Goal: Task Accomplishment & Management: Manage account settings

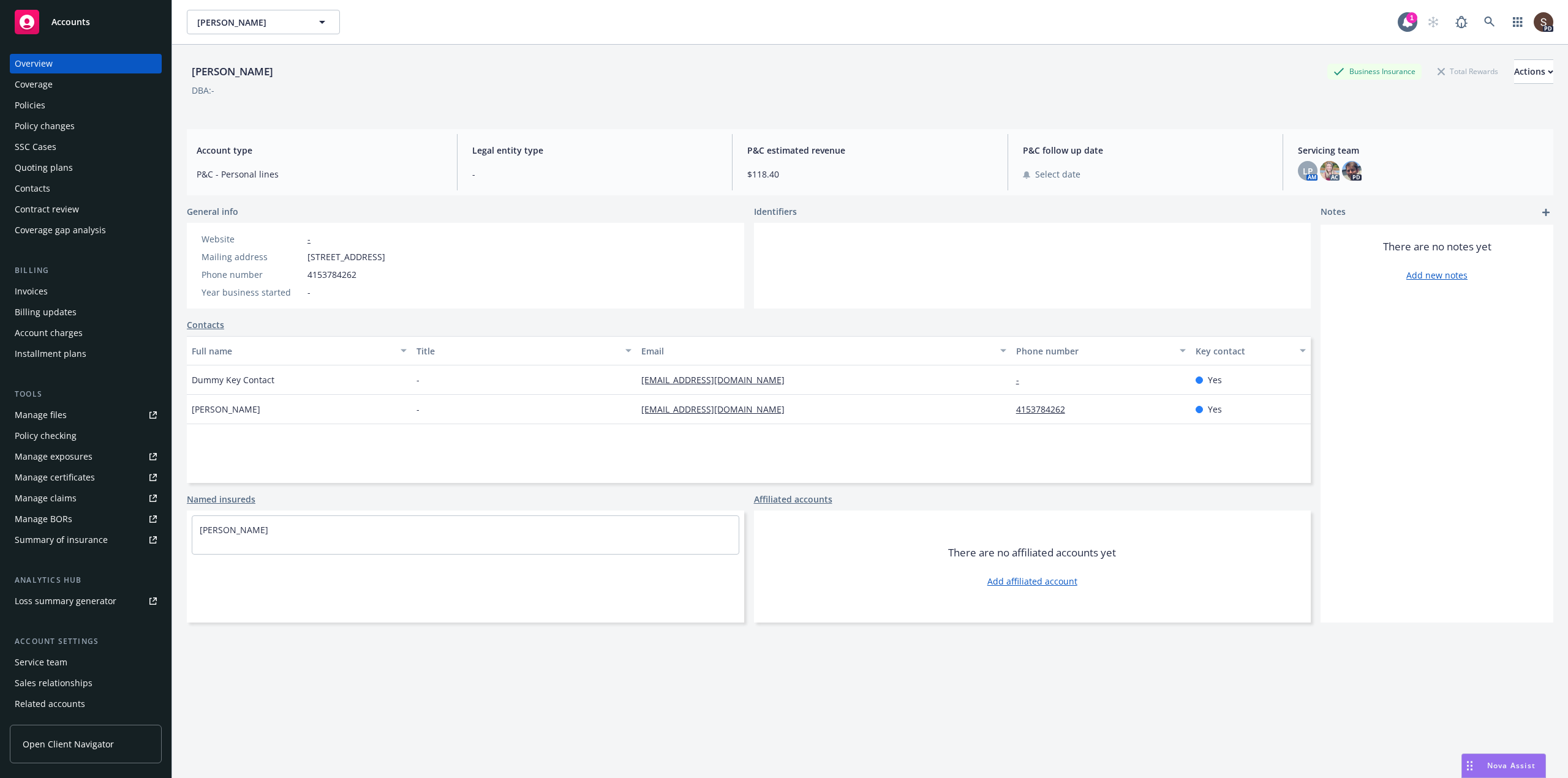
click at [32, 105] on div "Policies" at bounding box center [30, 105] width 30 height 19
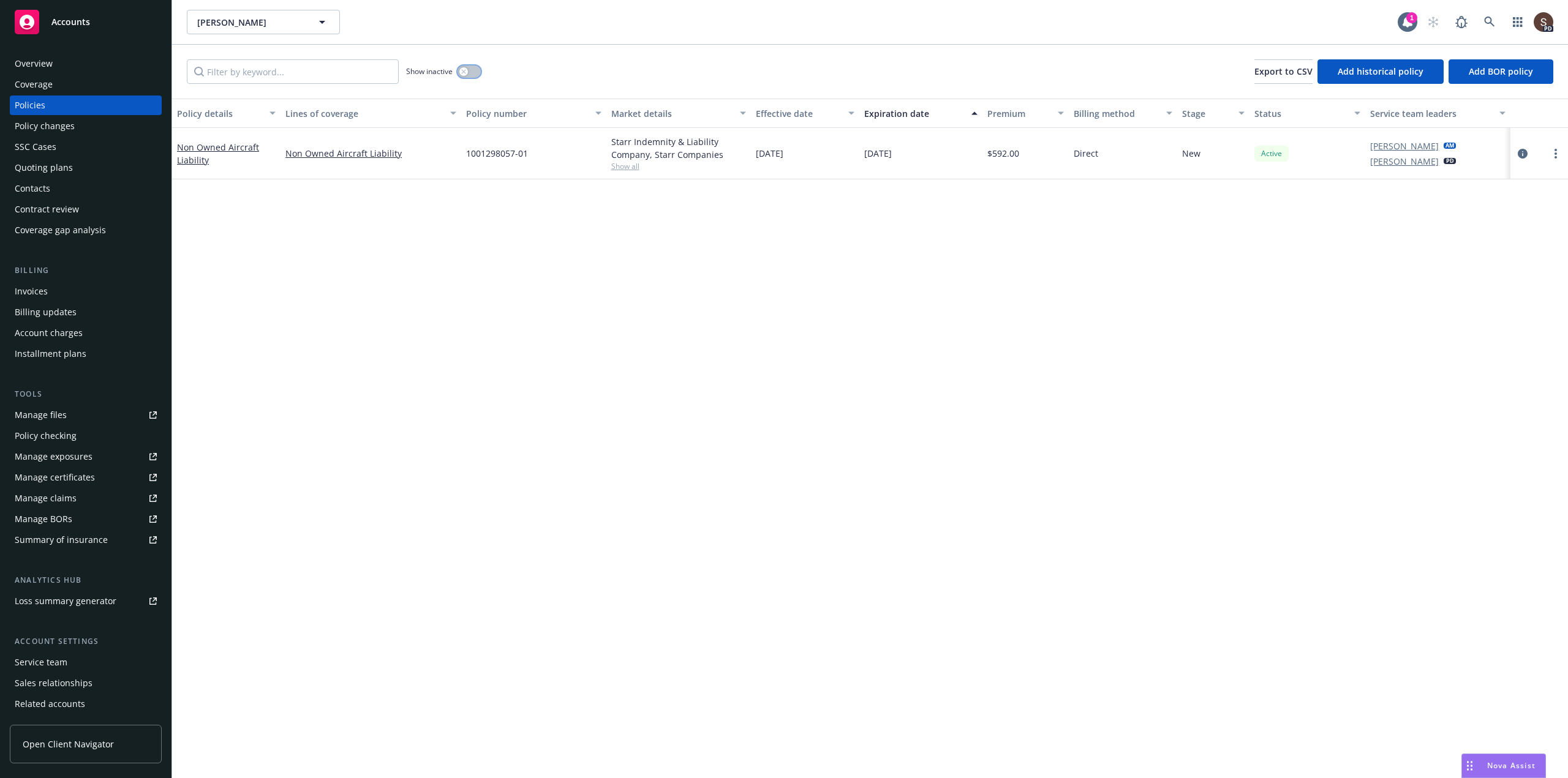
click at [477, 69] on button "button" at bounding box center [469, 71] width 23 height 12
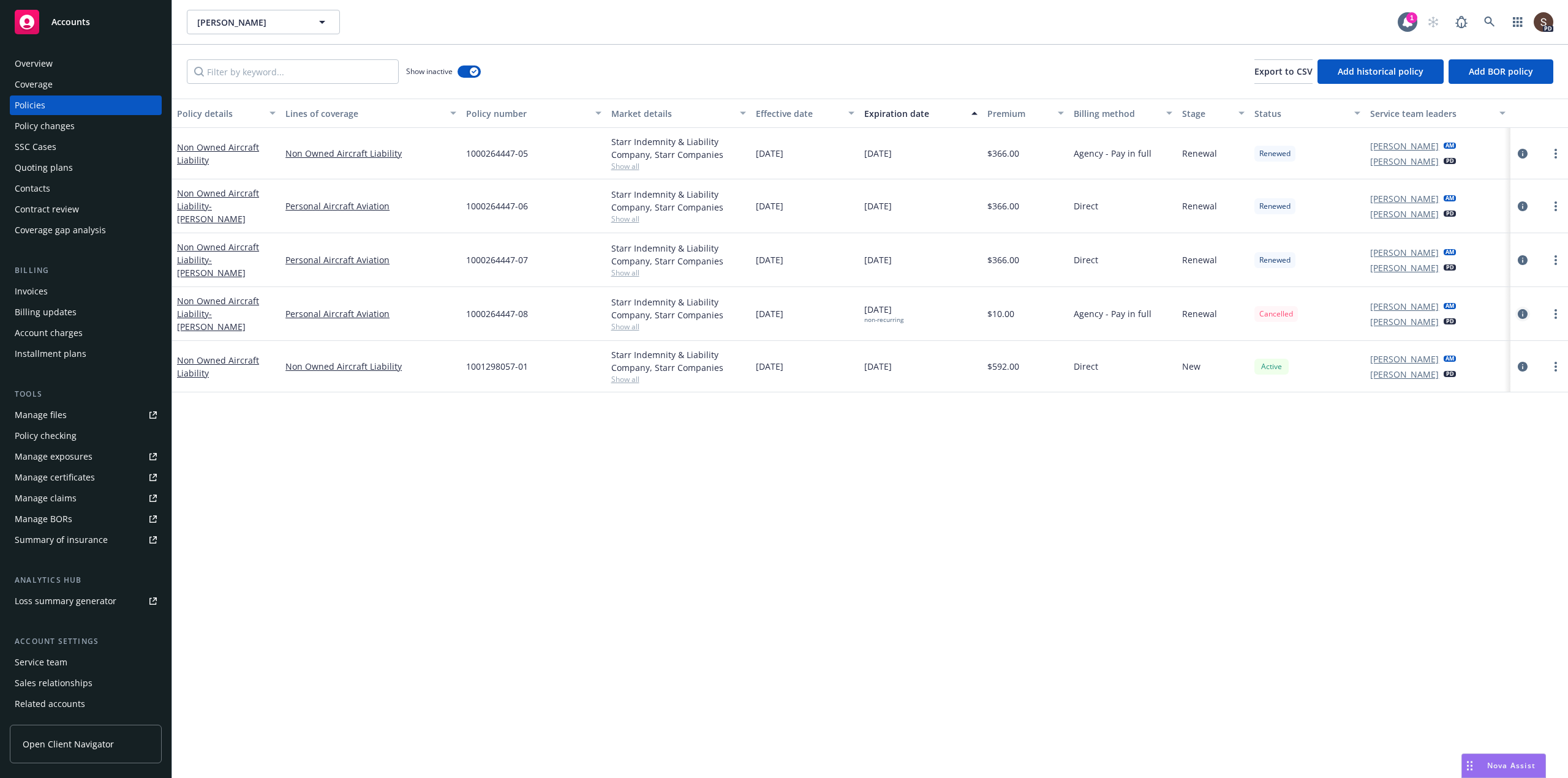
click at [1515, 313] on link "circleInformation" at bounding box center [1522, 314] width 14 height 14
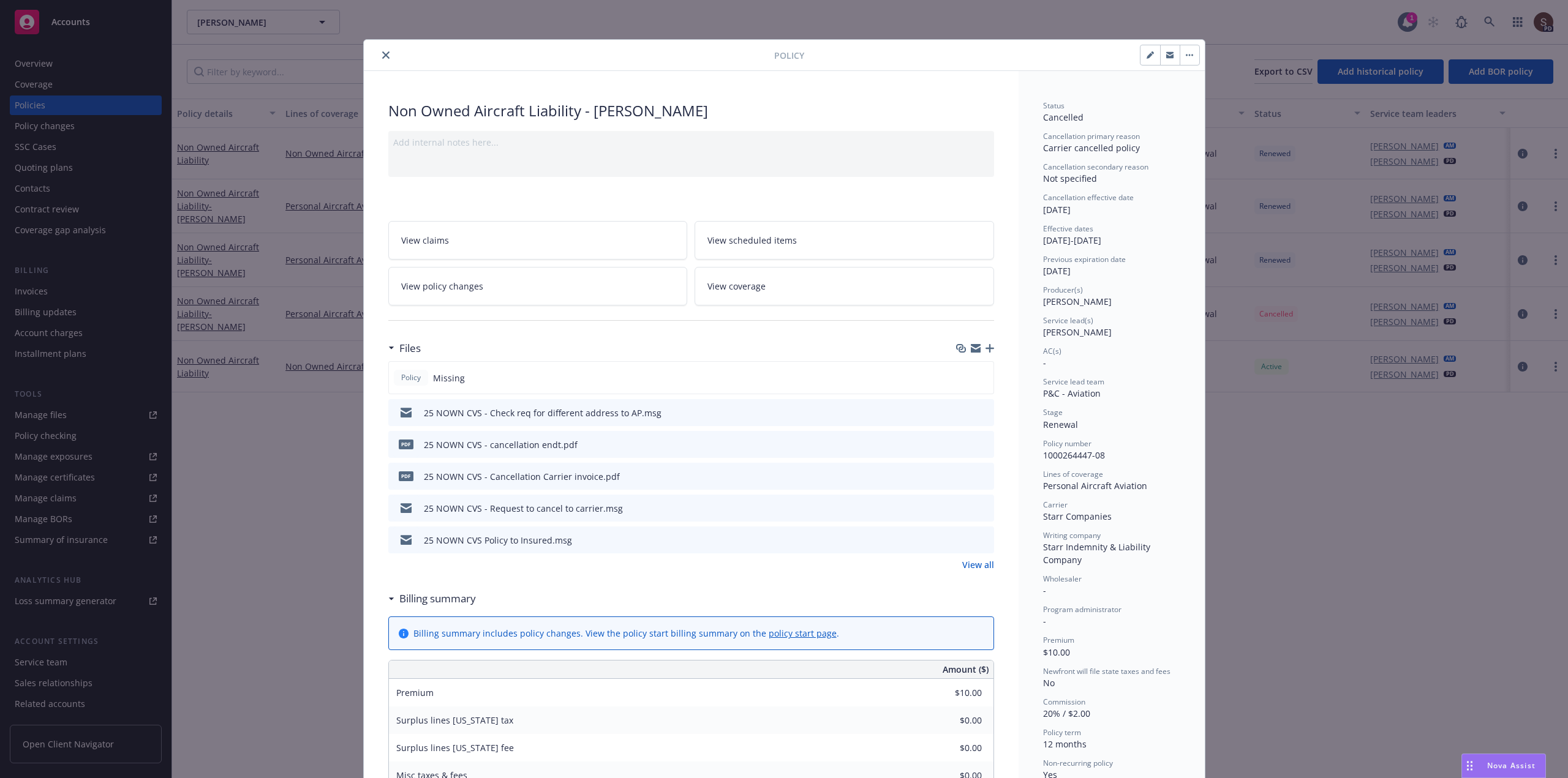
click at [591, 283] on link "View policy changes" at bounding box center [538, 286] width 299 height 38
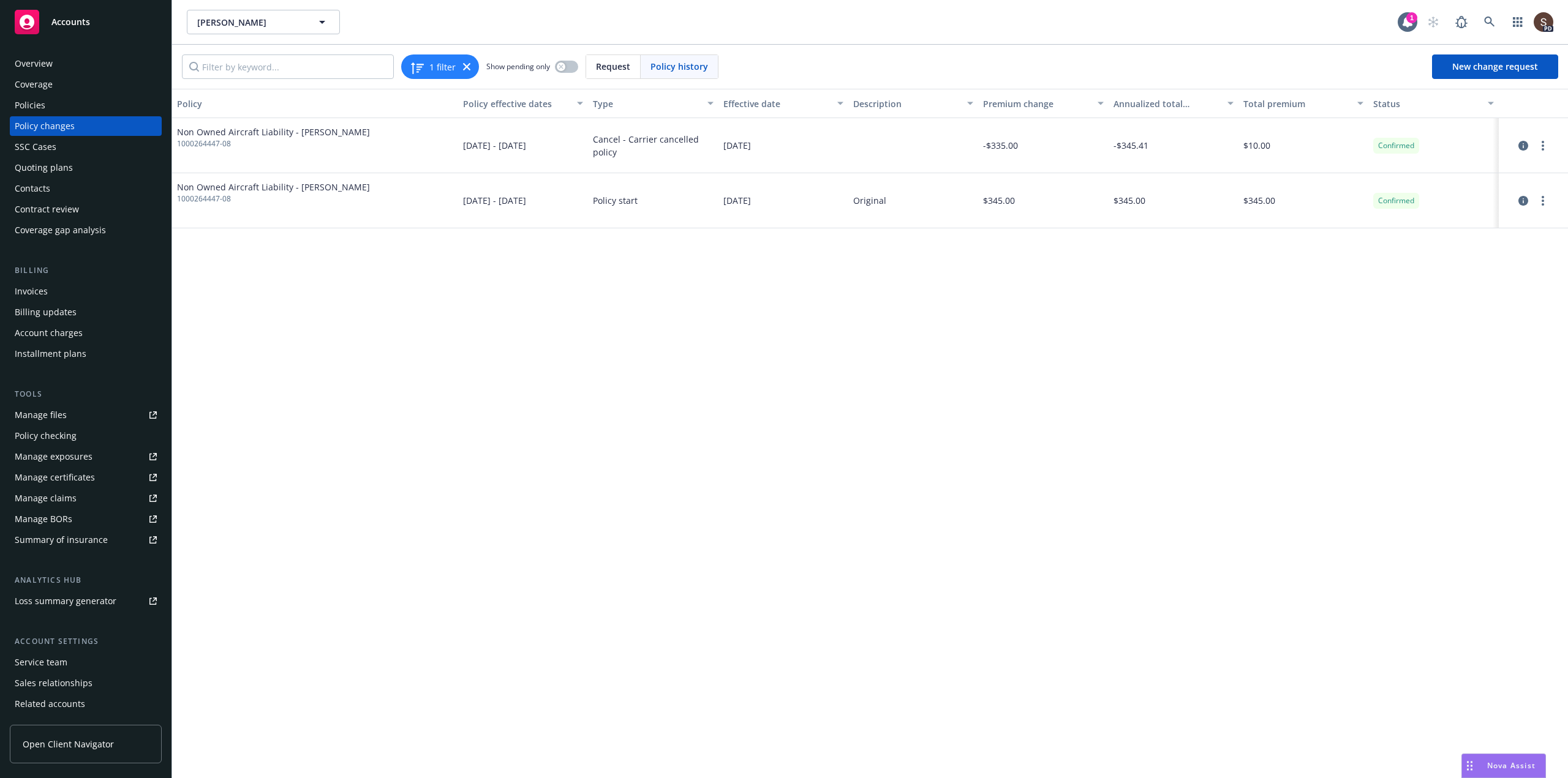
click at [18, 105] on div "Policies" at bounding box center [30, 105] width 30 height 19
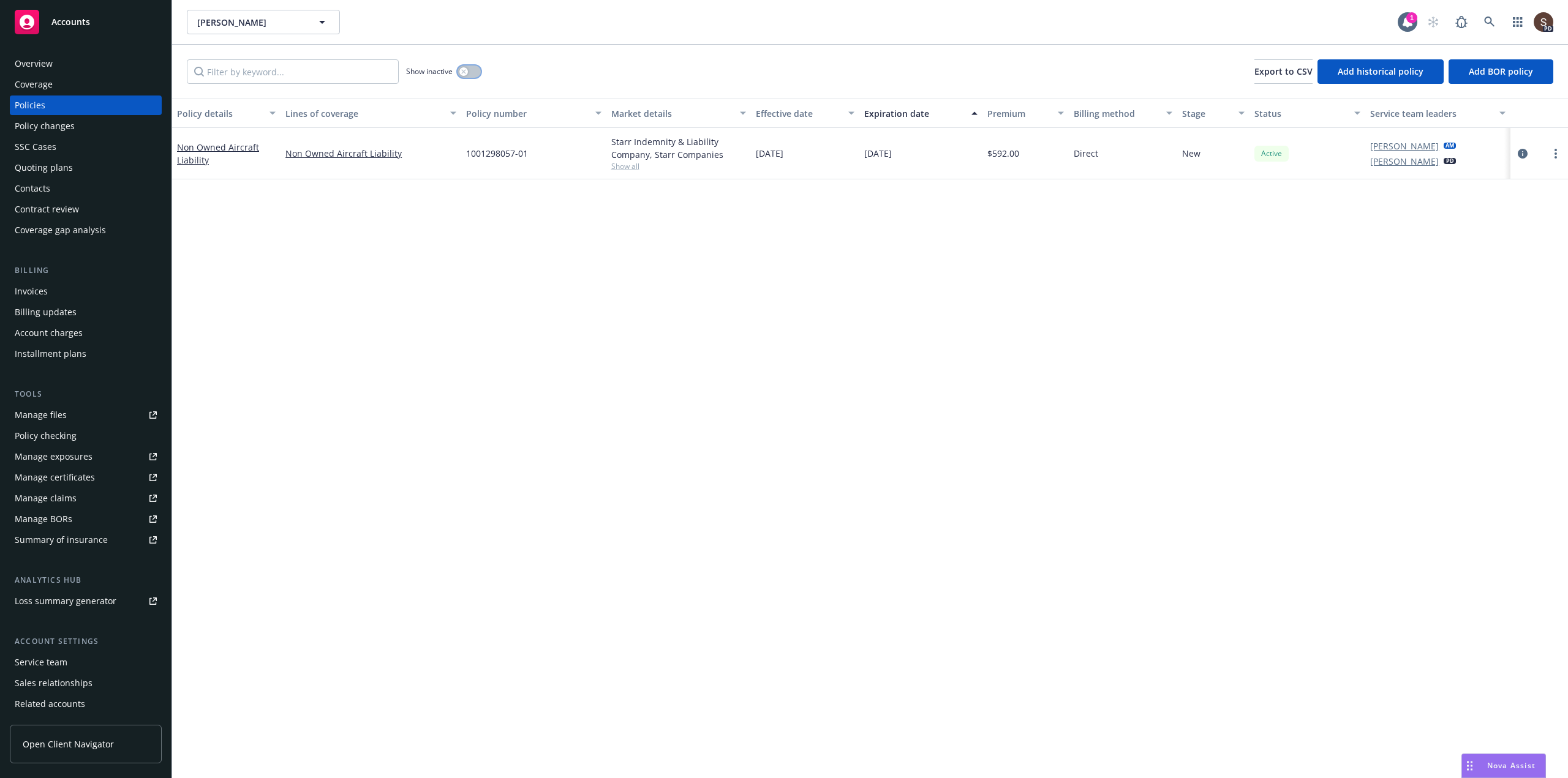
click at [477, 74] on button "button" at bounding box center [469, 71] width 23 height 12
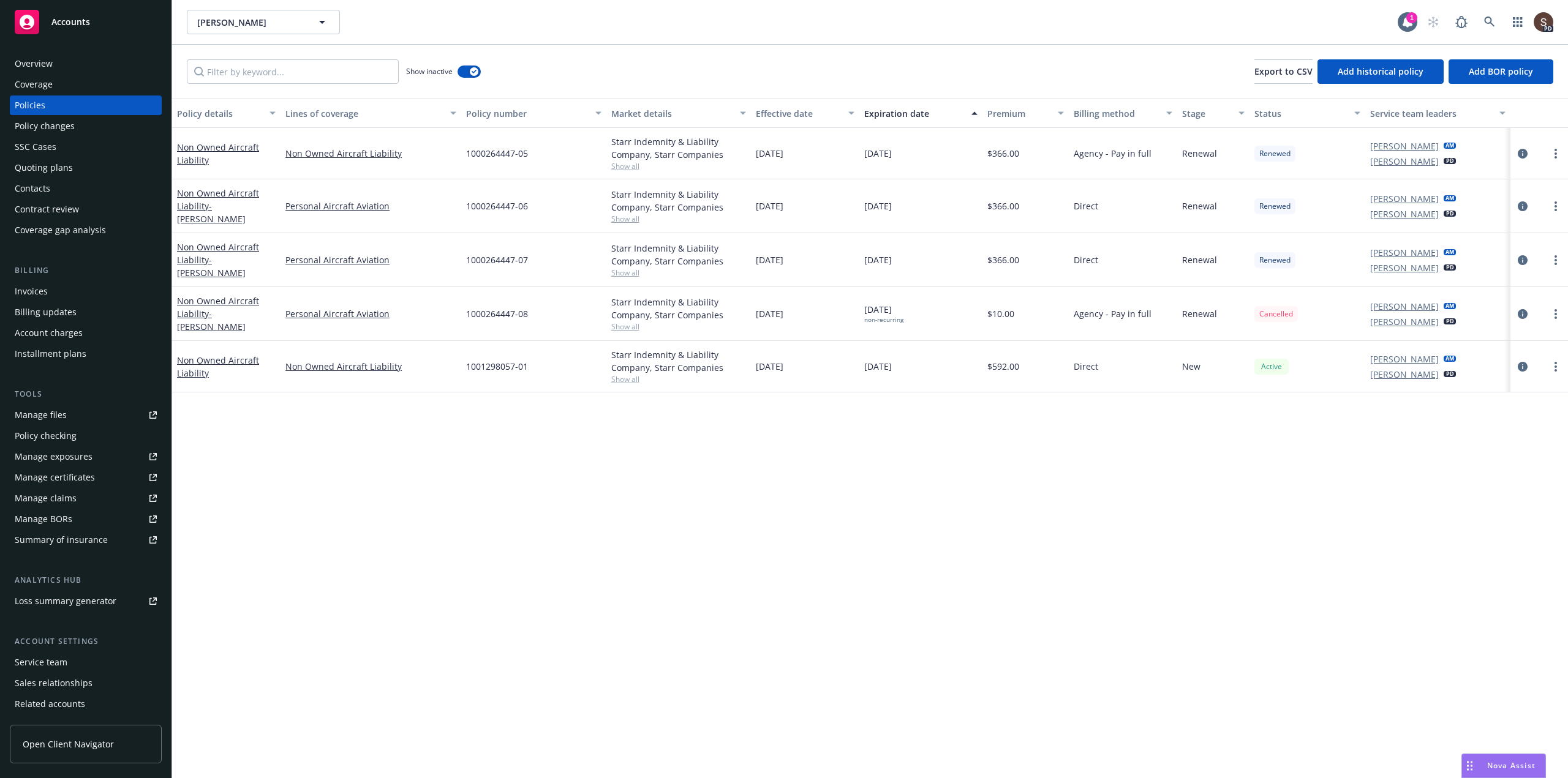
drag, startPoint x: 201, startPoint y: 454, endPoint x: 152, endPoint y: 406, distance: 68.6
click at [201, 454] on div "Policy details Lines of coverage Policy number Market details Effective date Ex…" at bounding box center [869, 438] width 1395 height 679
click at [48, 291] on div "Invoices" at bounding box center [85, 291] width 142 height 19
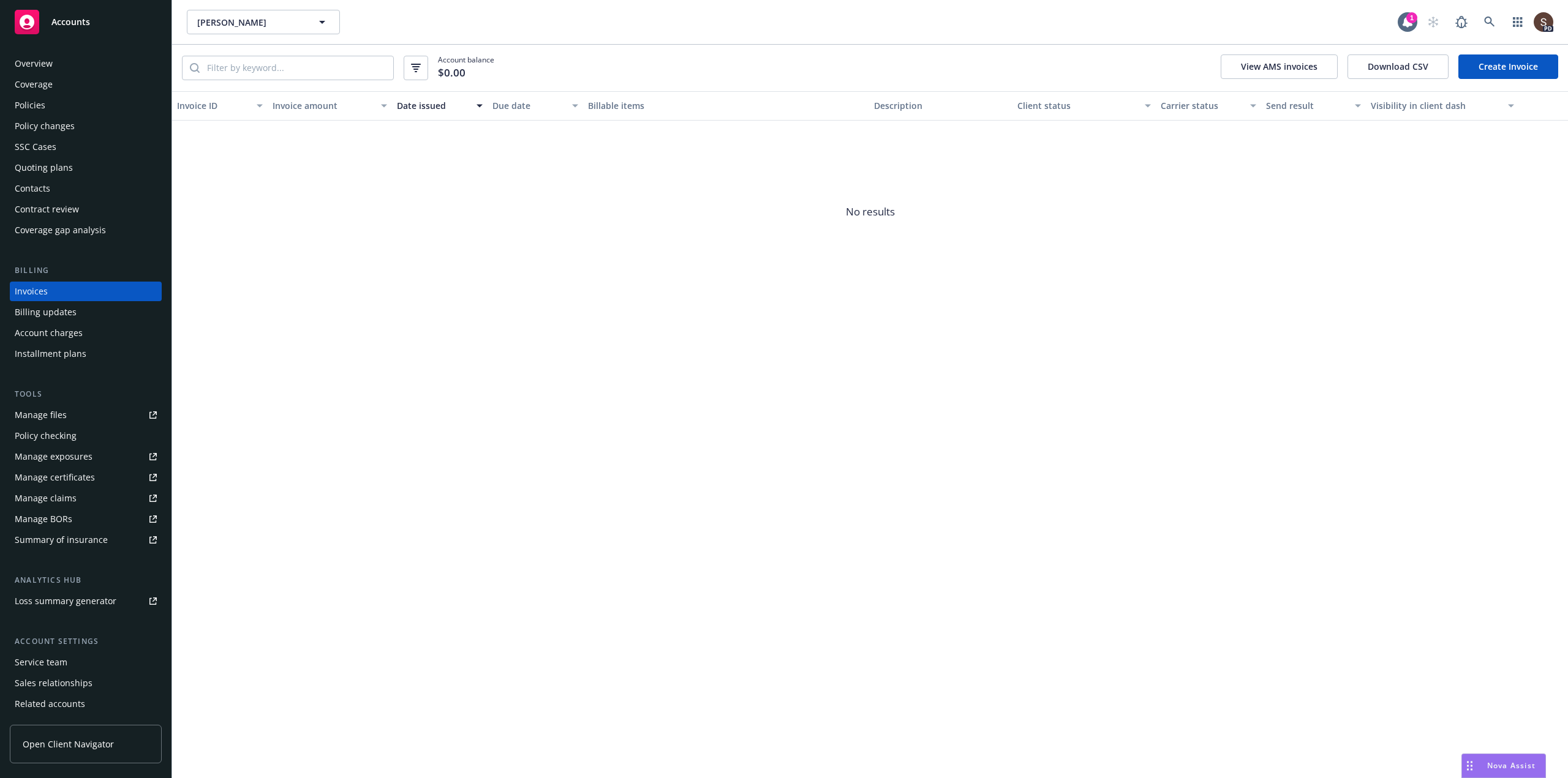
click at [1501, 67] on link "Create Invoice" at bounding box center [1508, 67] width 100 height 25
